Goal: Information Seeking & Learning: Find specific fact

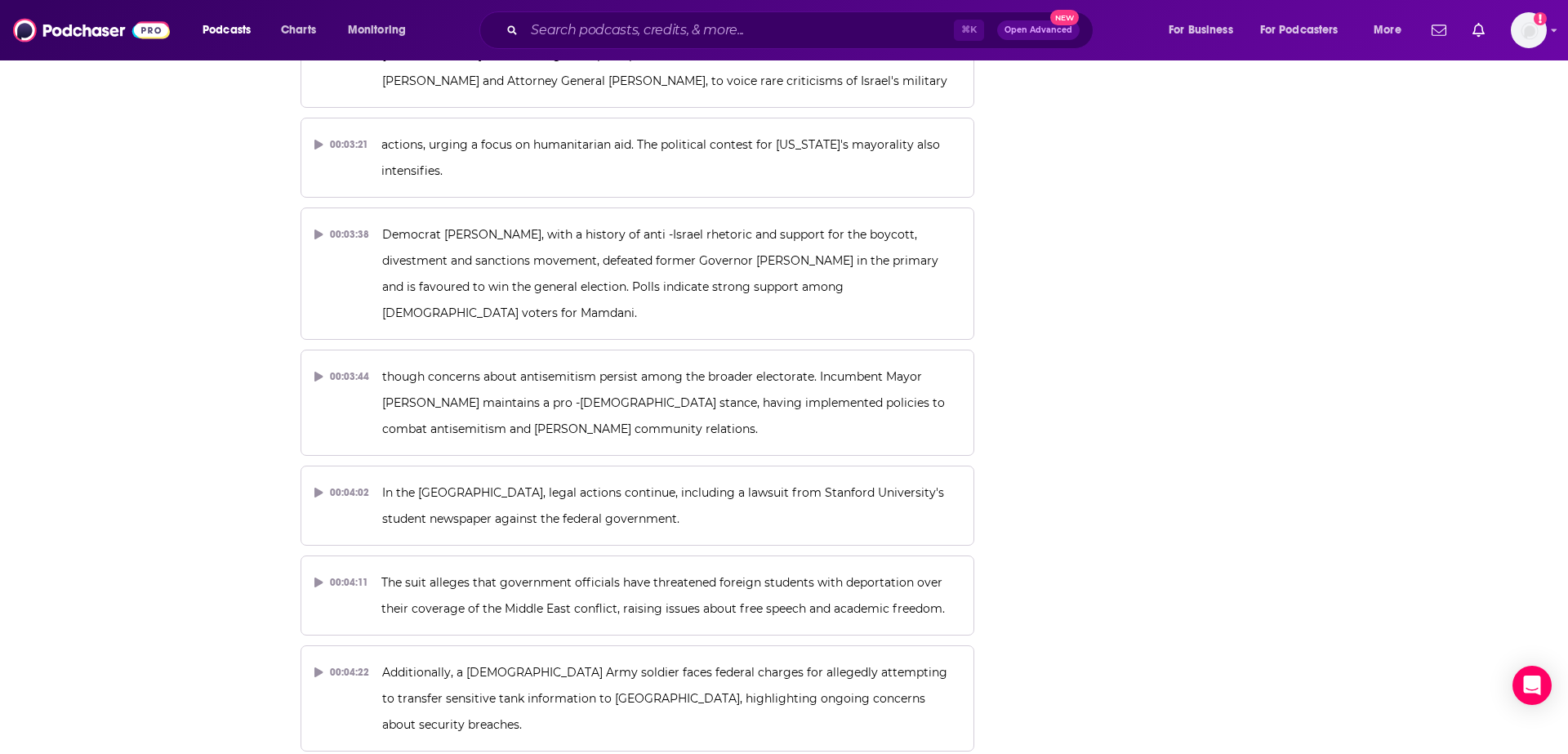
scroll to position [2057, 0]
click at [540, 36] on input "Search podcasts, credits, & more..." at bounding box center [739, 30] width 430 height 26
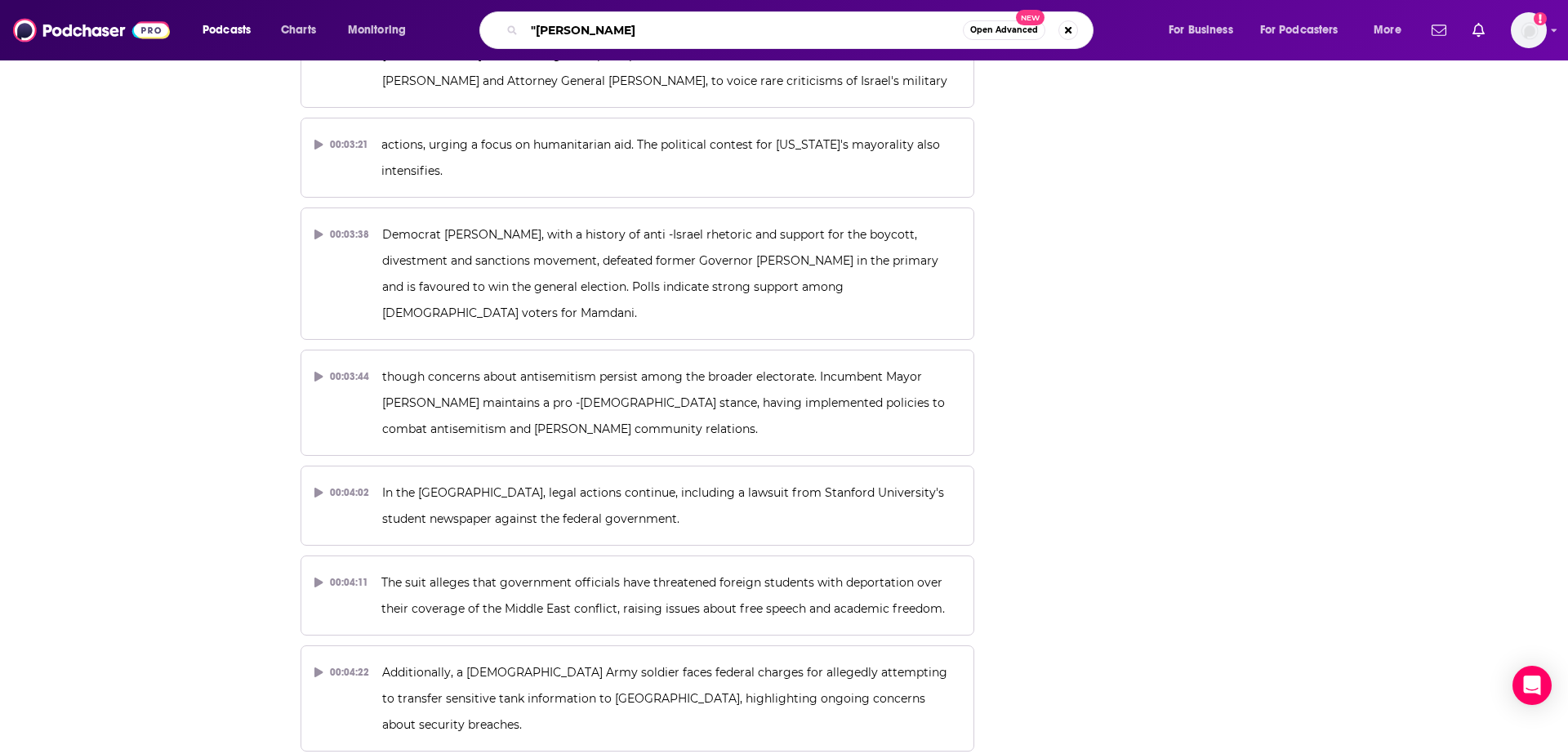
type input ""[PERSON_NAME]""
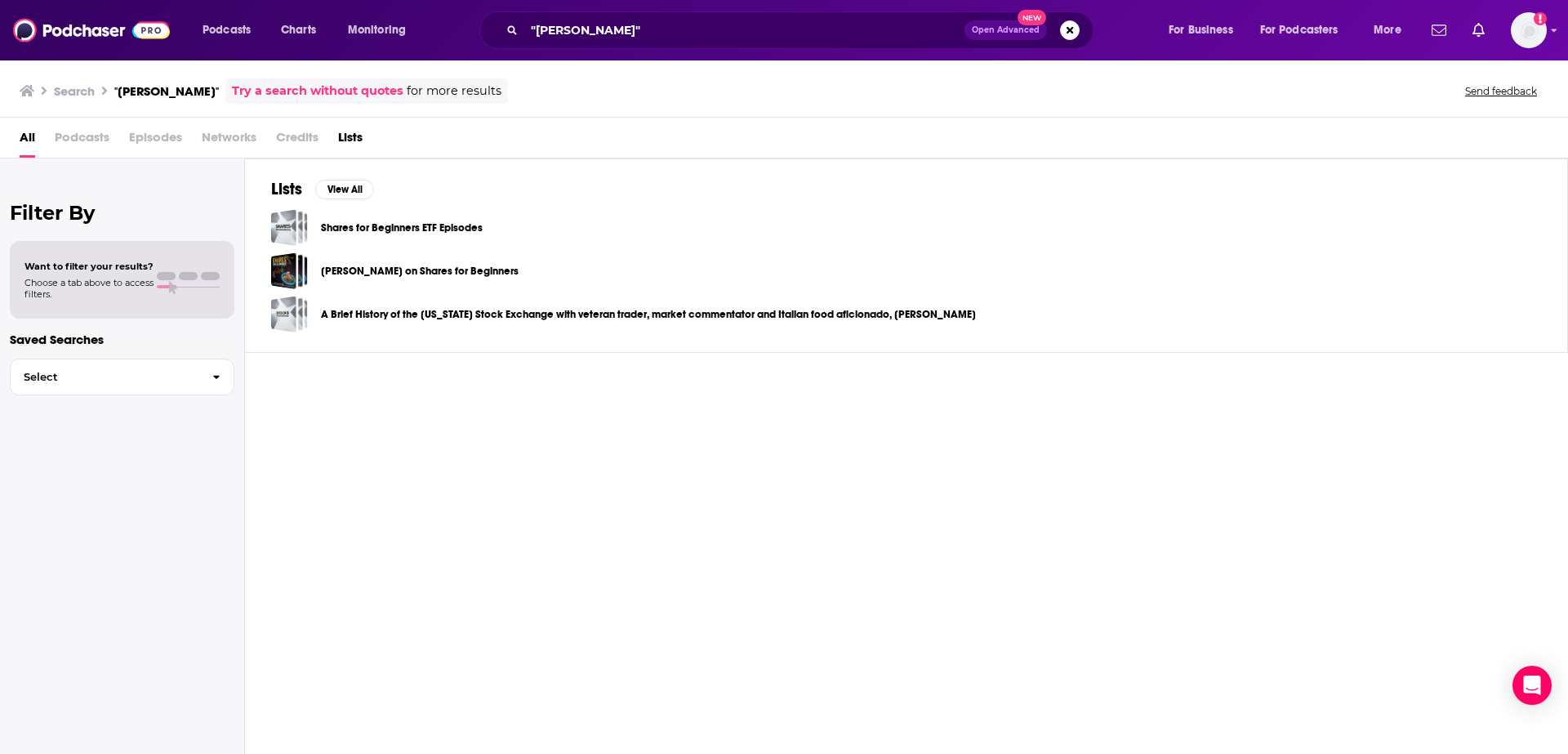
click at [132, 148] on span "Episodes" at bounding box center [155, 140] width 53 height 33
click at [141, 142] on span "Episodes" at bounding box center [155, 140] width 53 height 33
click at [290, 102] on div "Try a search without quotes for more results" at bounding box center [366, 91] width 283 height 26
click at [290, 93] on link "Try a search without quotes" at bounding box center [318, 91] width 172 height 19
